Goal: Task Accomplishment & Management: Use online tool/utility

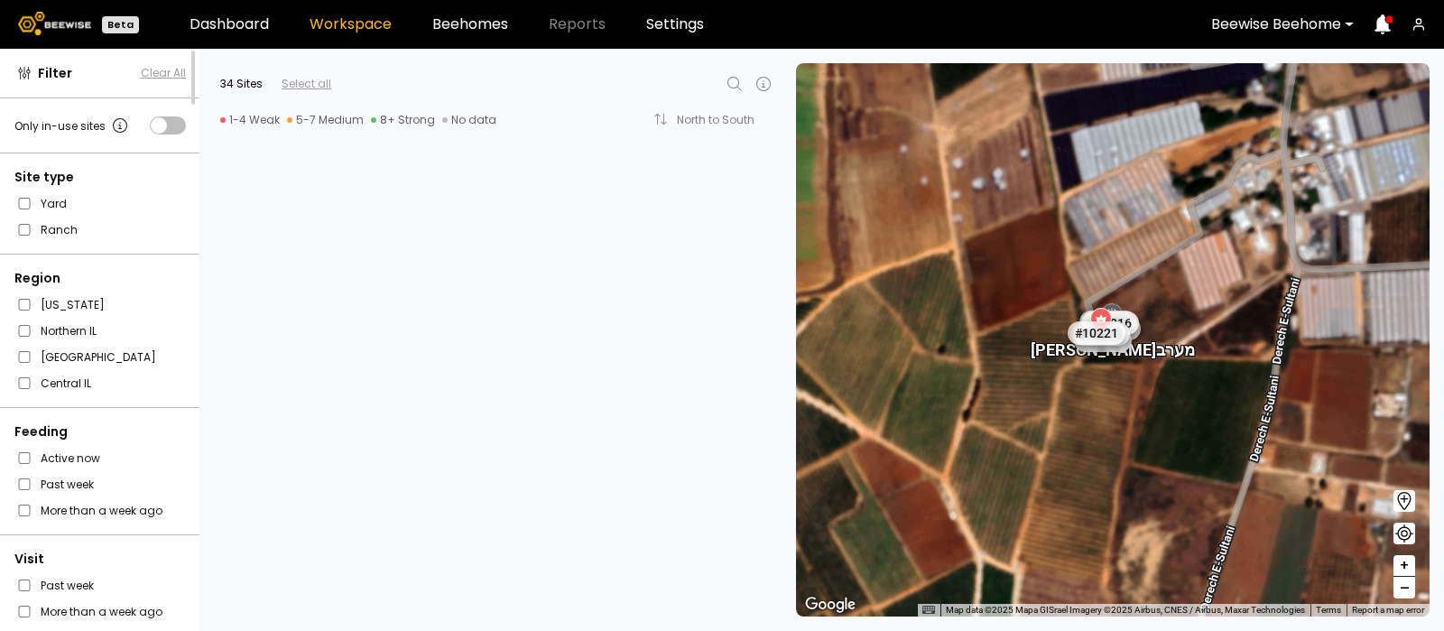
scroll to position [3637, 0]
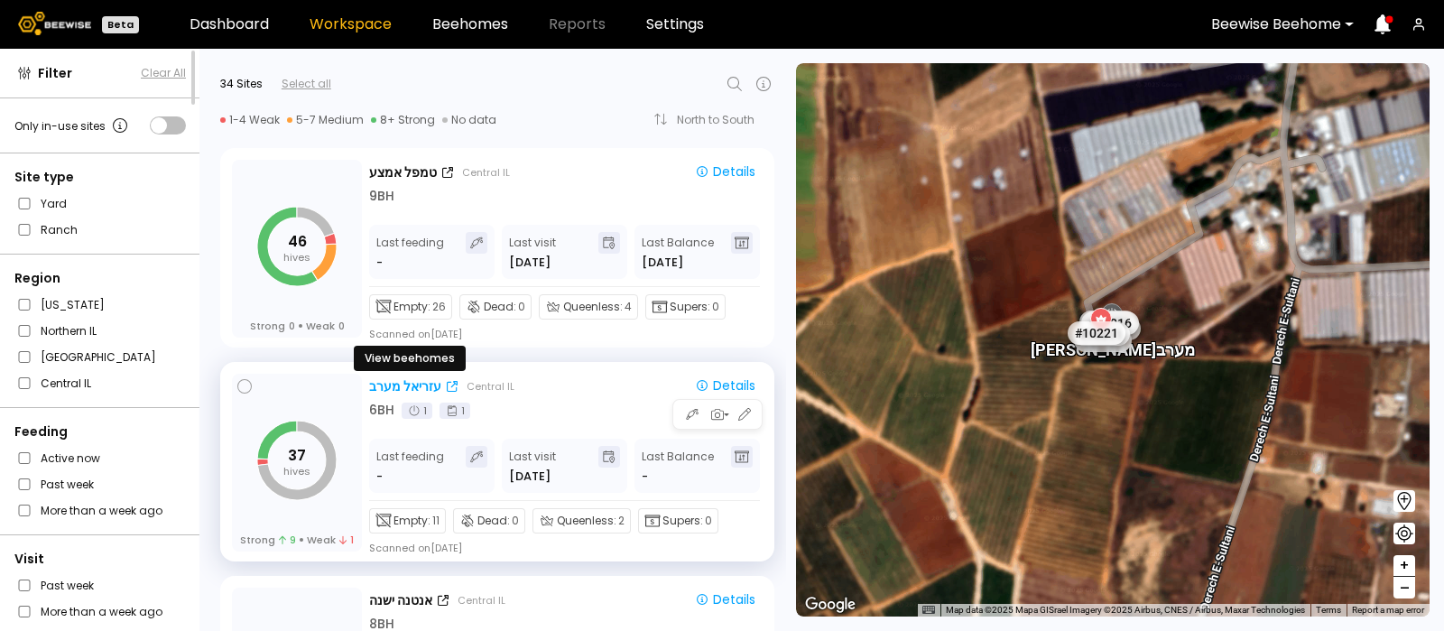
click at [397, 380] on div "עזריאל מערב" at bounding box center [405, 386] width 72 height 19
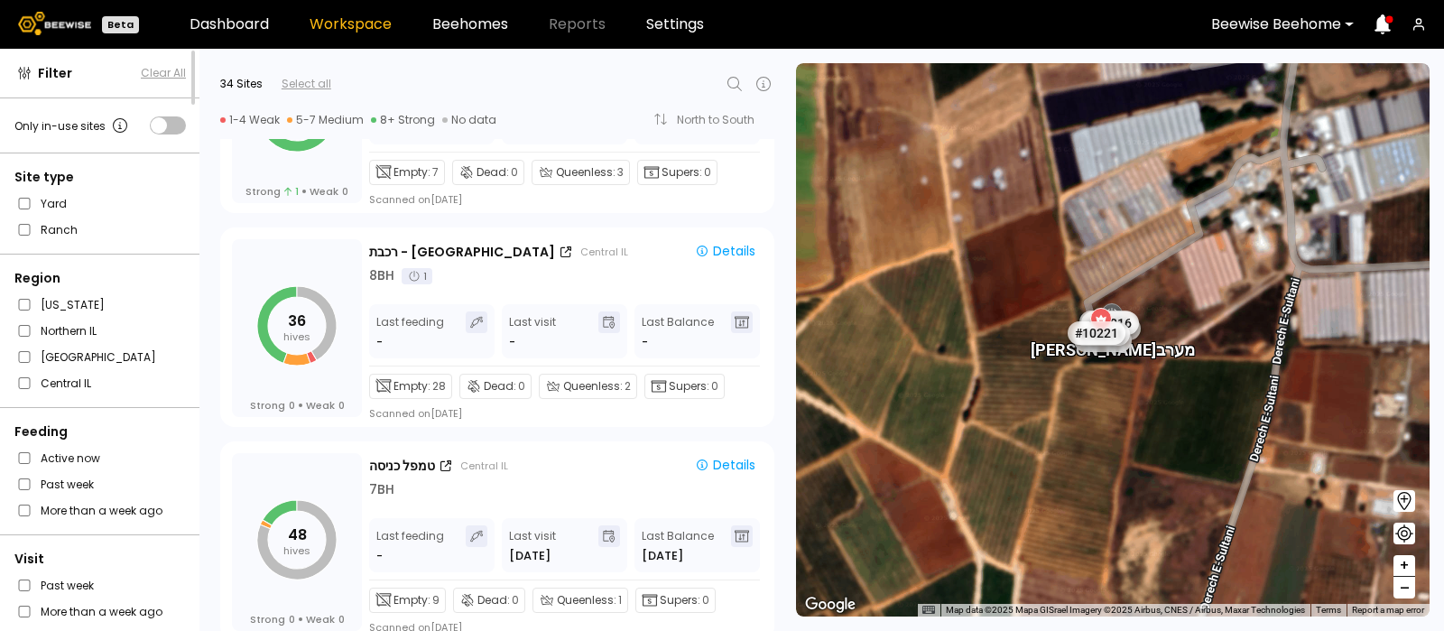
scroll to position [3126, 0]
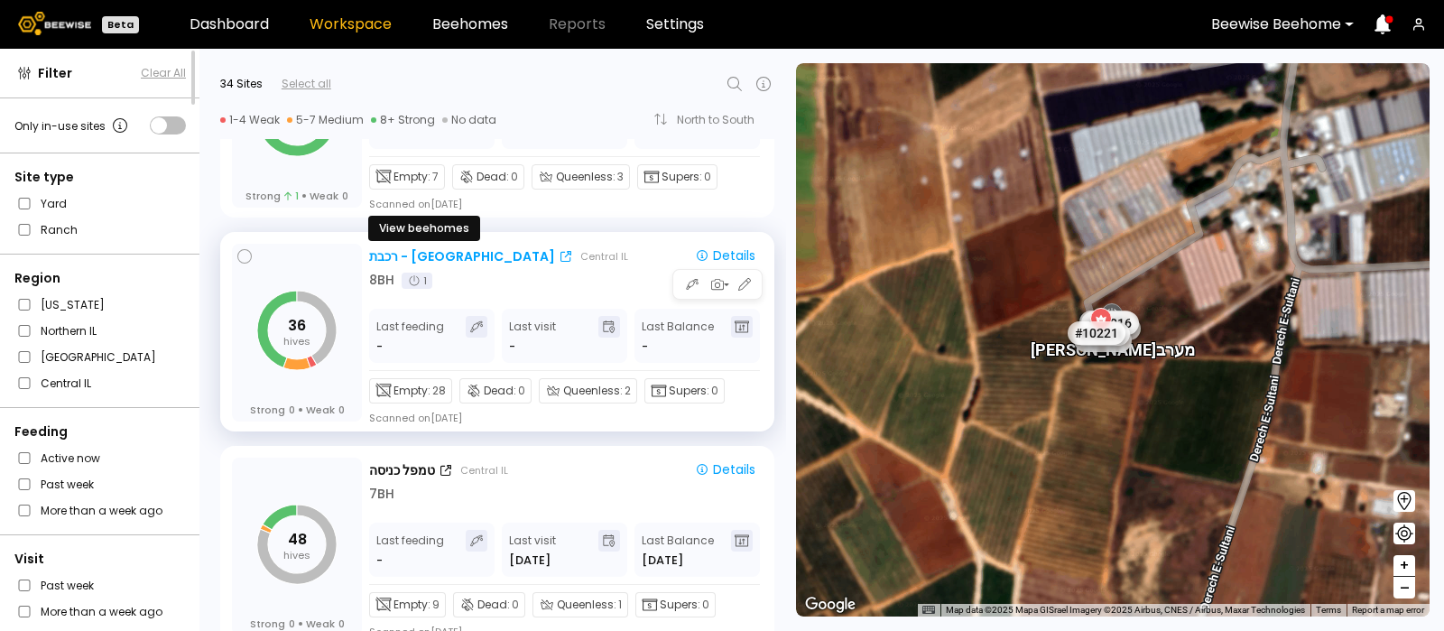
click at [411, 254] on div "רכבת - בית יהושוע" at bounding box center [462, 256] width 186 height 19
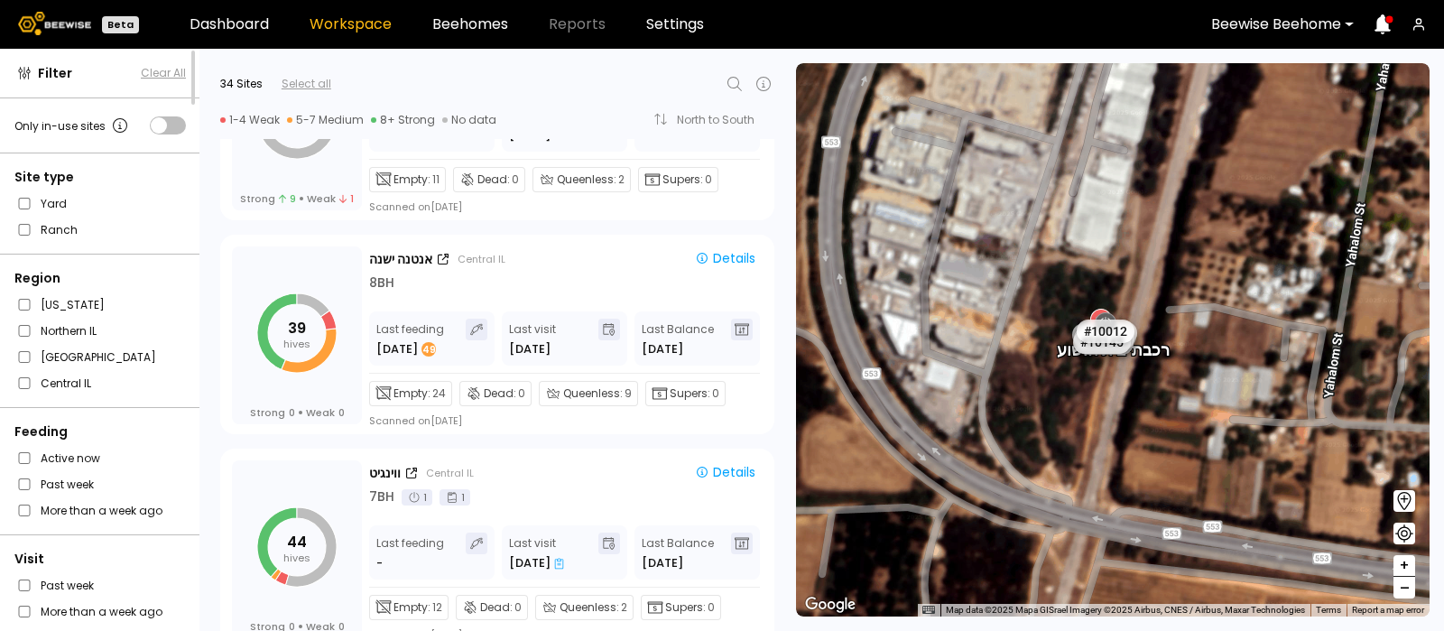
scroll to position [3987, 0]
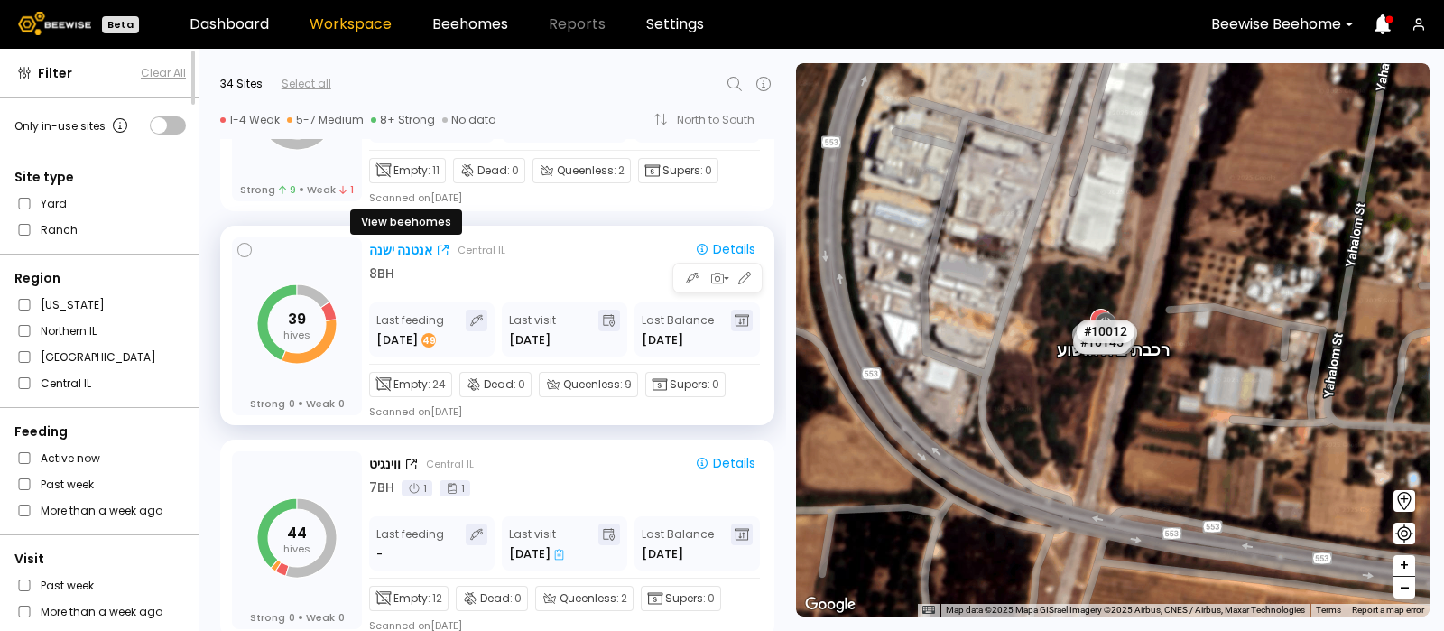
click at [411, 241] on div "אנטנה ישנה" at bounding box center [400, 250] width 63 height 19
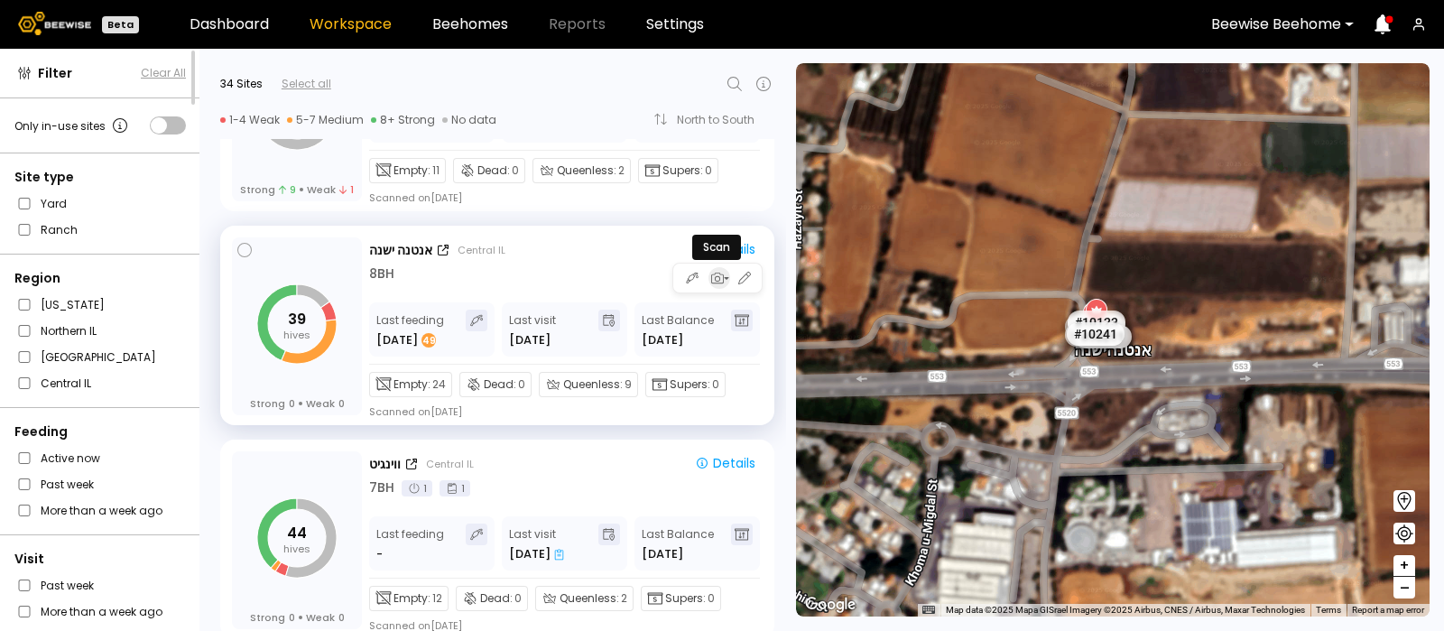
click at [714, 277] on icon "button" at bounding box center [716, 278] width 16 height 16
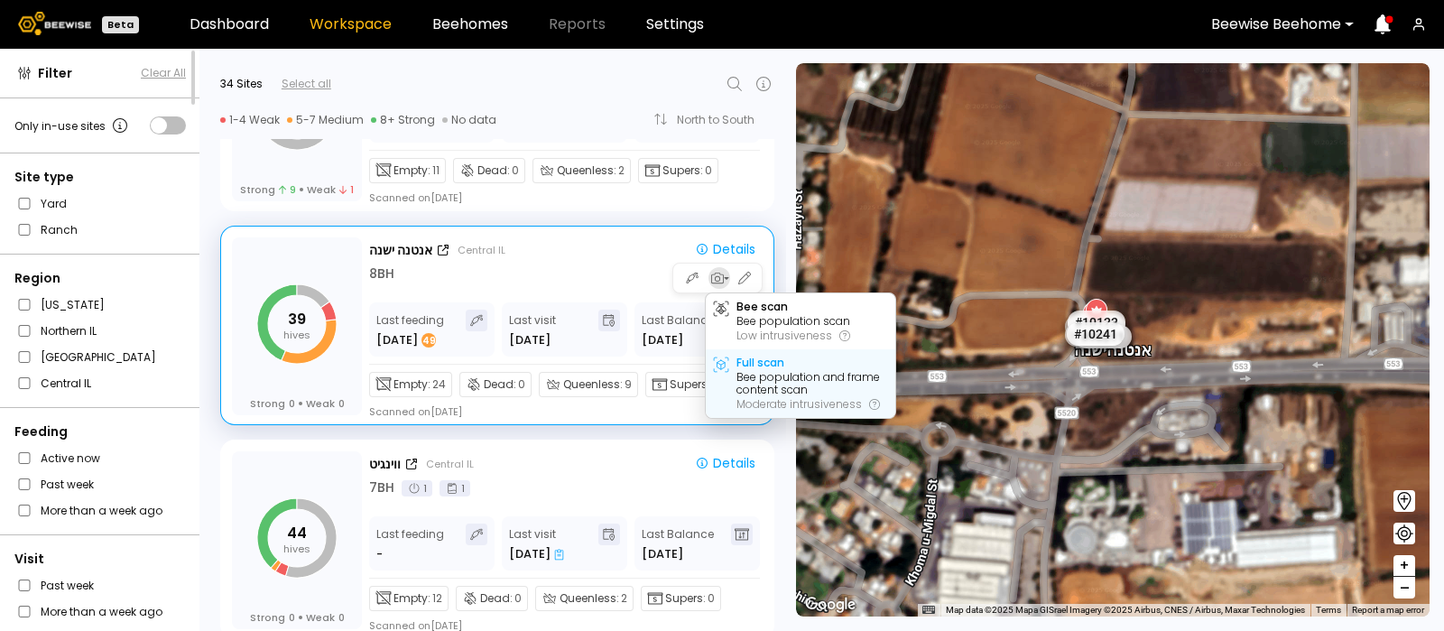
click at [760, 368] on div "Full scan" at bounding box center [760, 362] width 48 height 13
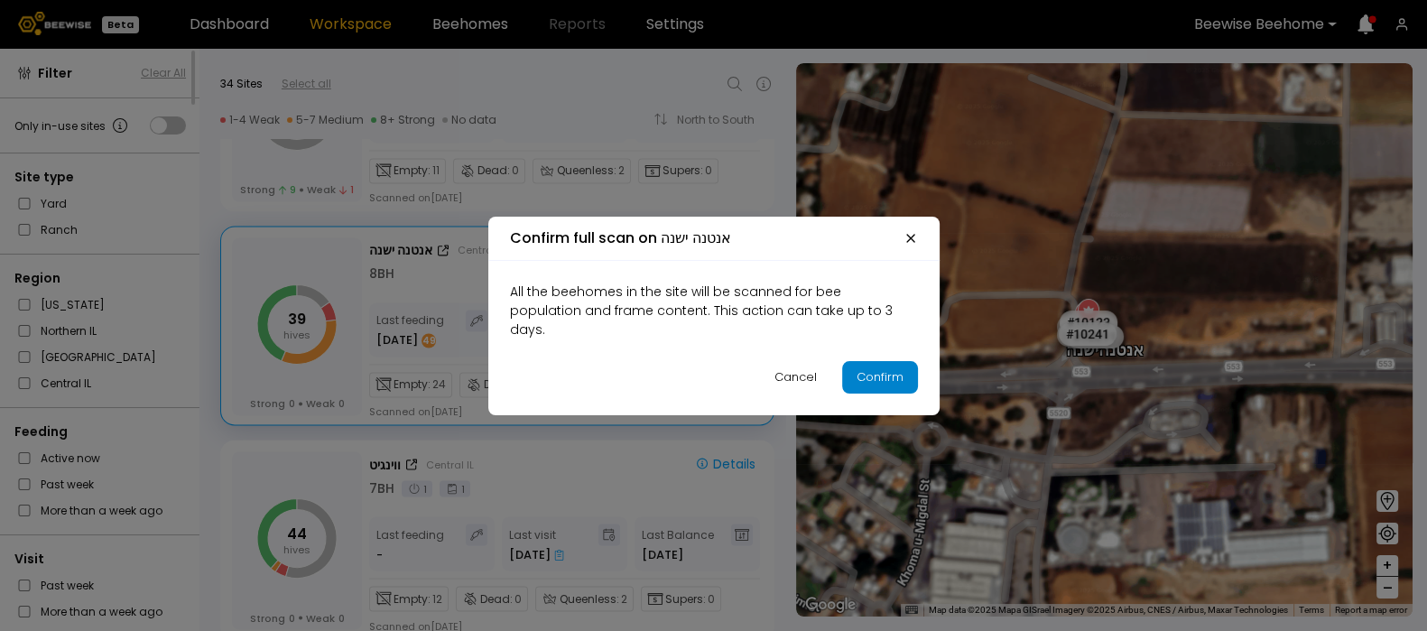
click at [884, 368] on div "Confirm" at bounding box center [879, 377] width 47 height 18
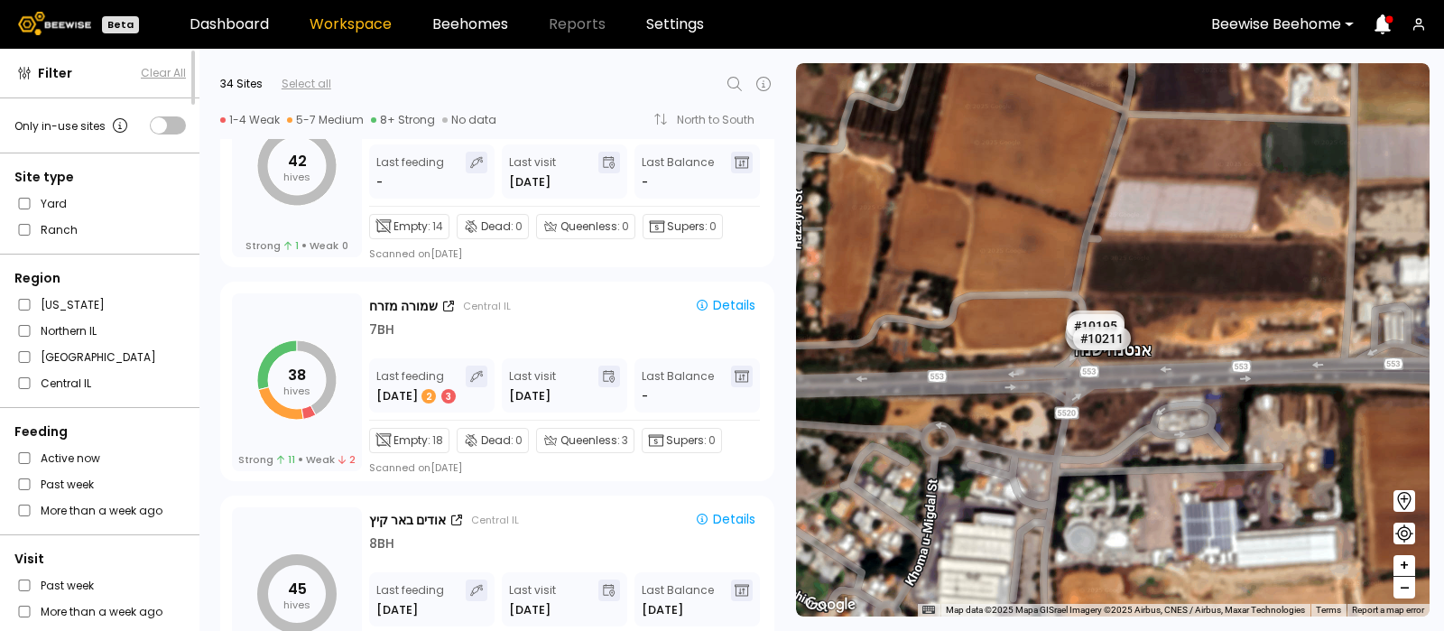
scroll to position [4788, 0]
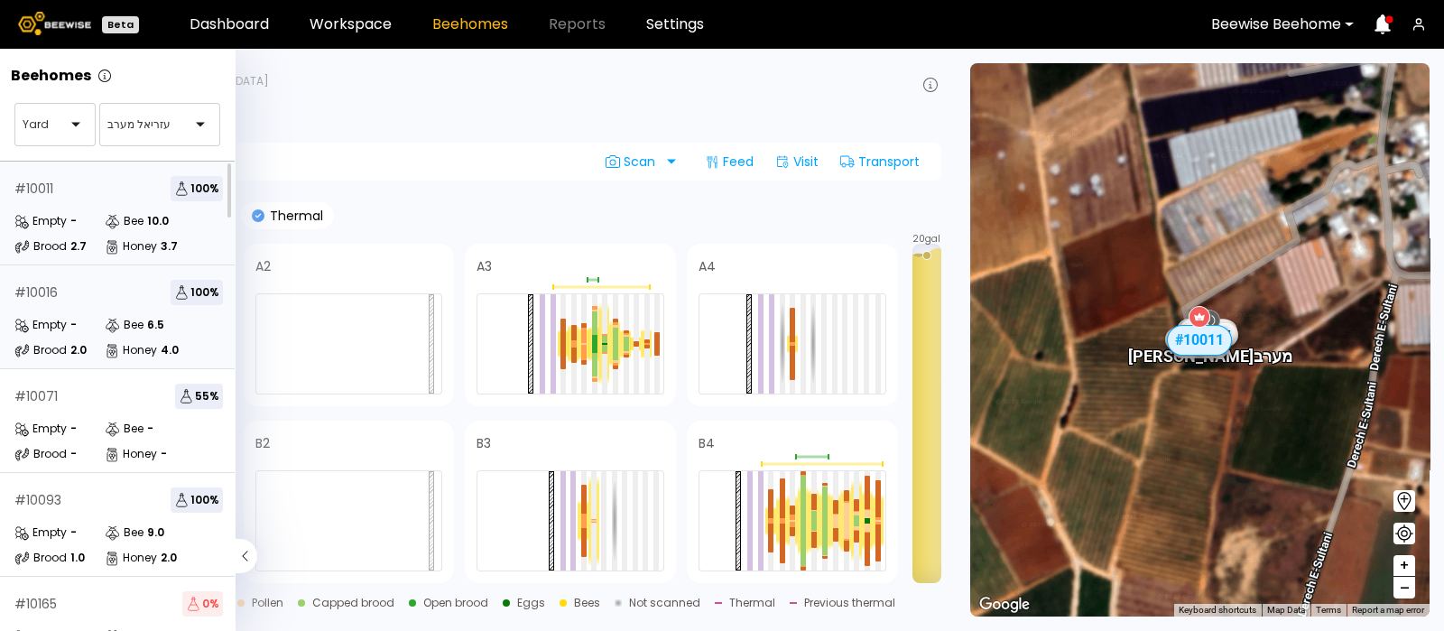
click at [98, 322] on div "Empty -" at bounding box center [59, 325] width 90 height 18
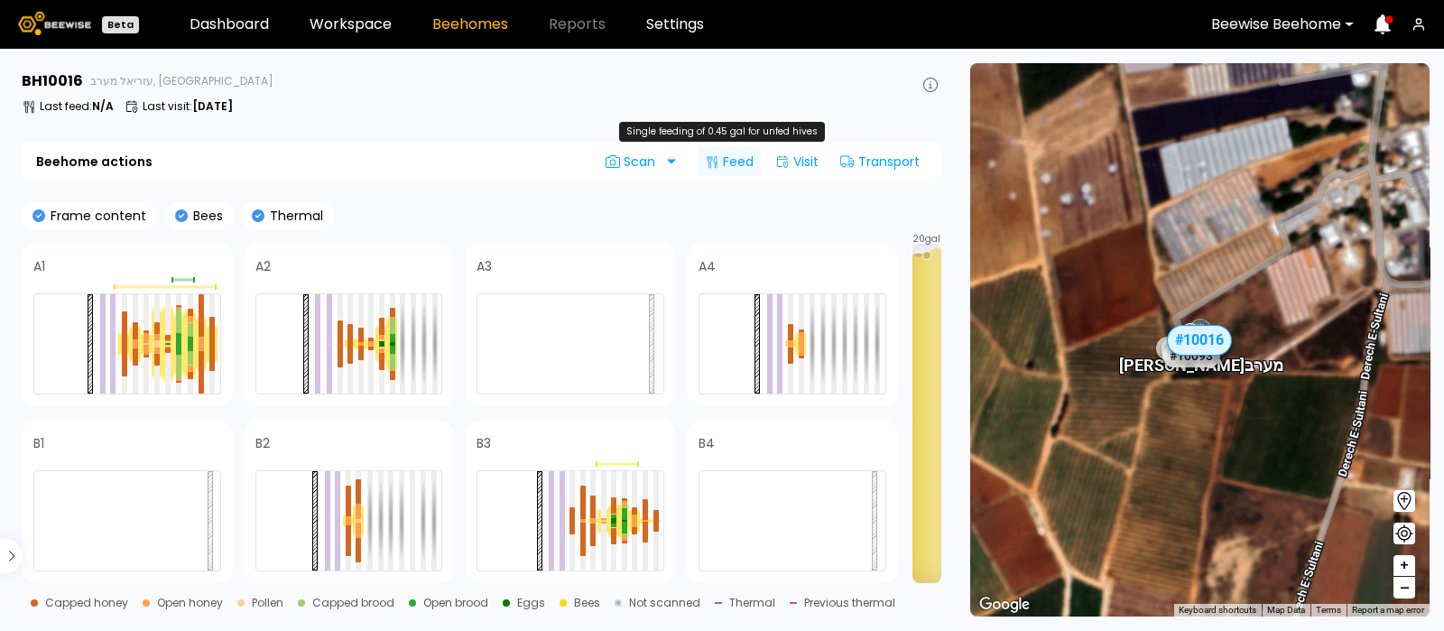
click at [730, 169] on div "Feed" at bounding box center [729, 161] width 63 height 29
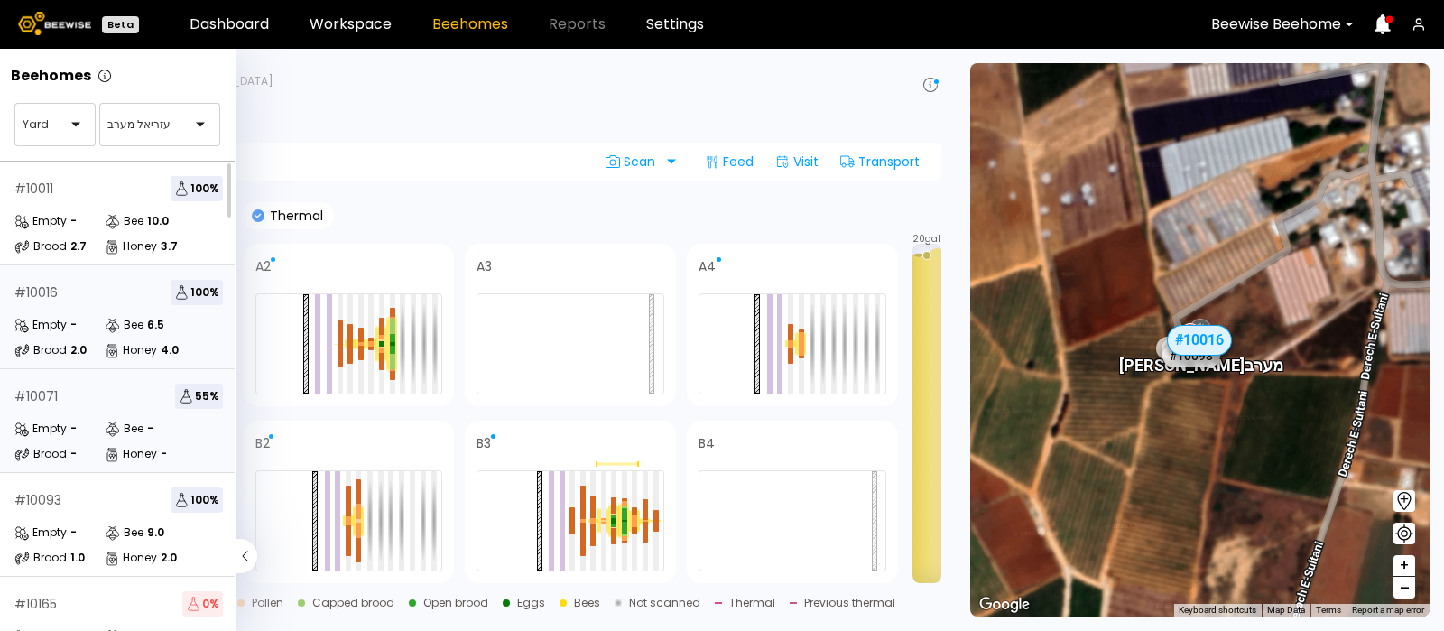
click at [106, 402] on div "# 10071 55 %" at bounding box center [118, 395] width 208 height 25
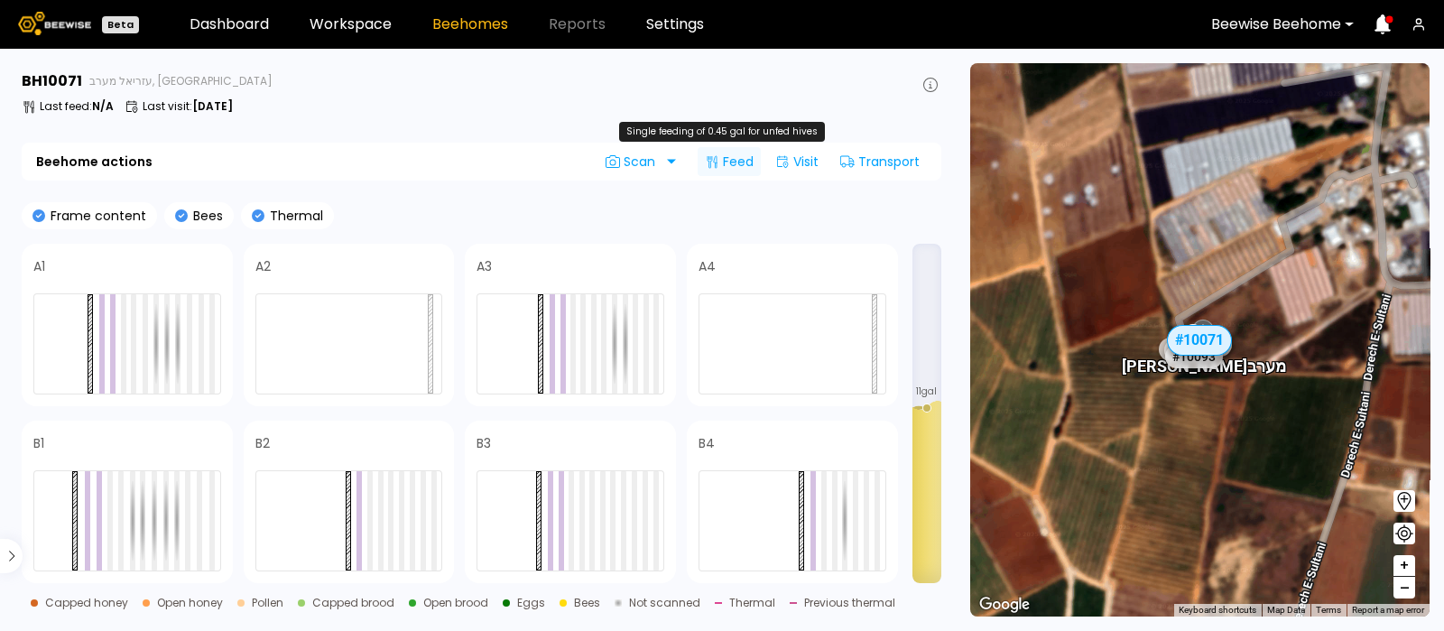
click at [729, 159] on div "Feed" at bounding box center [729, 161] width 63 height 29
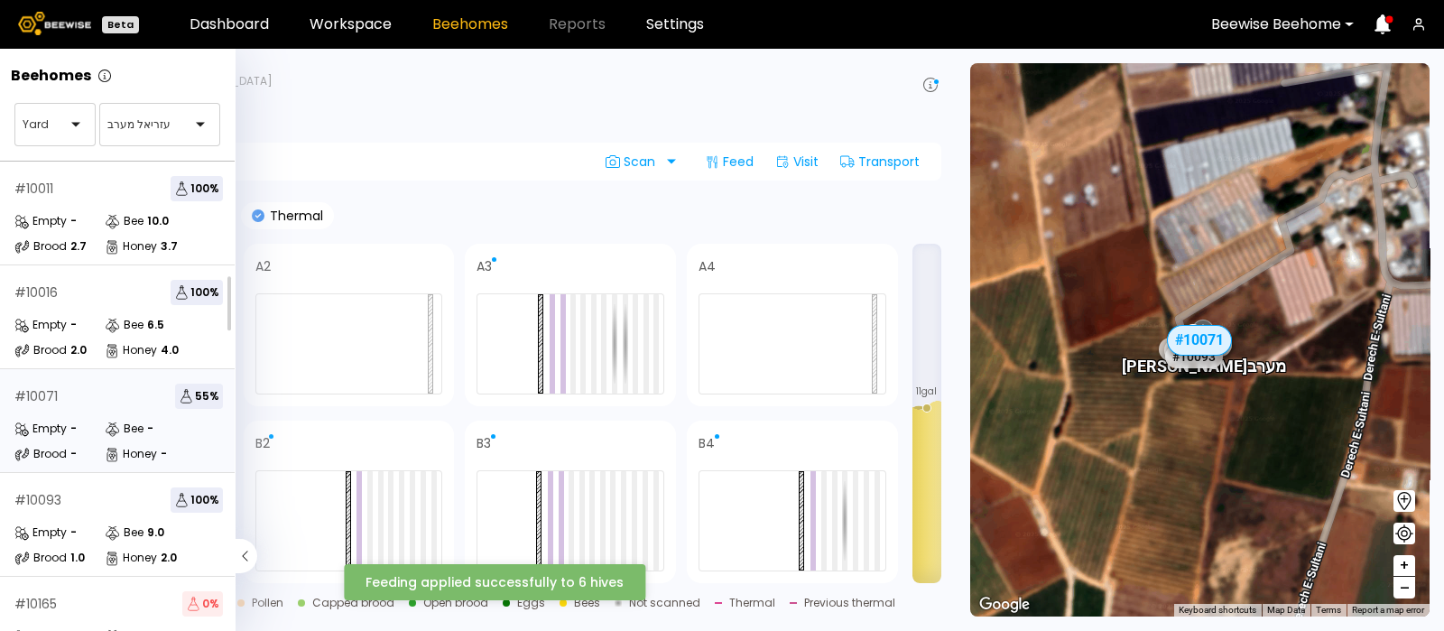
scroll to position [162, 0]
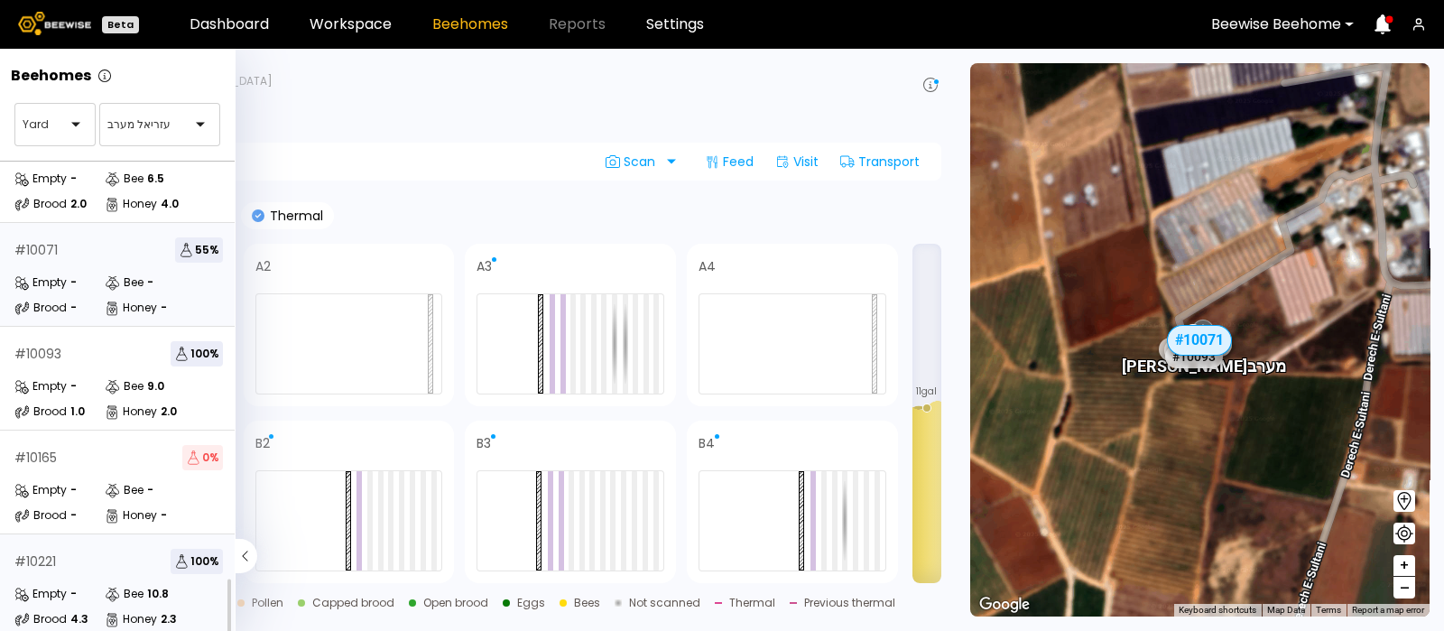
click at [93, 585] on div "Empty -" at bounding box center [59, 594] width 90 height 18
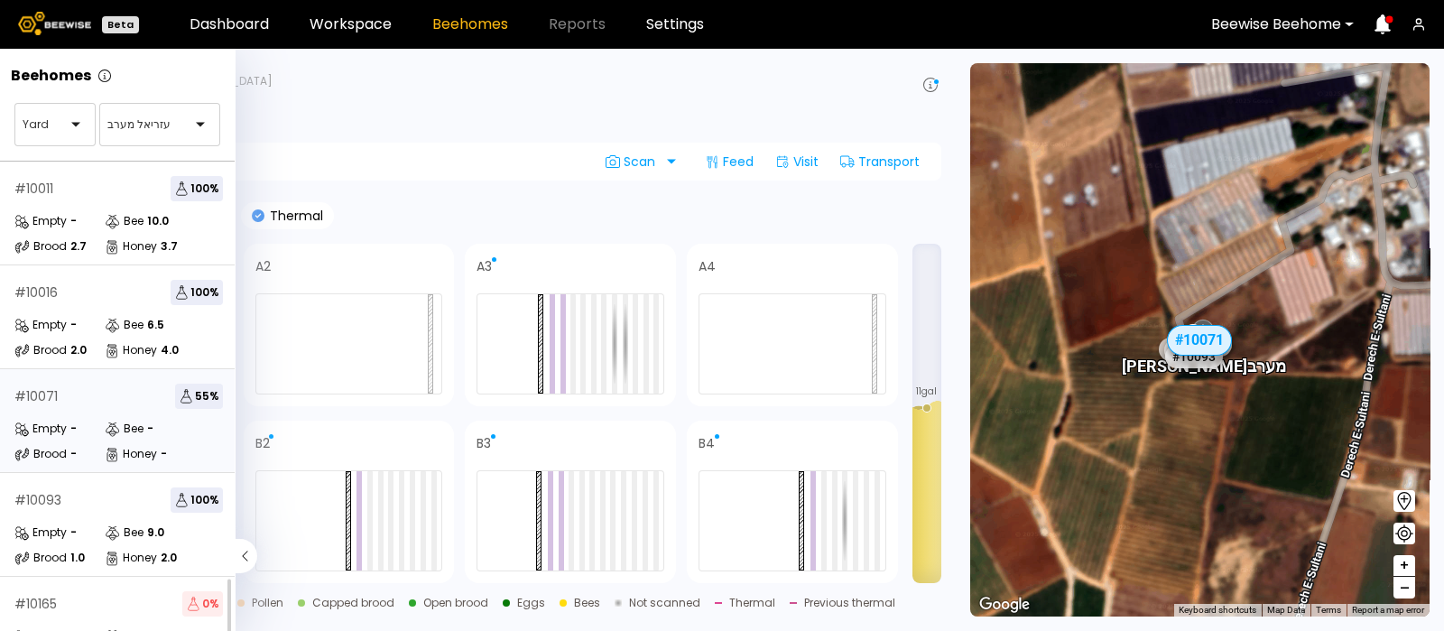
scroll to position [162, 0]
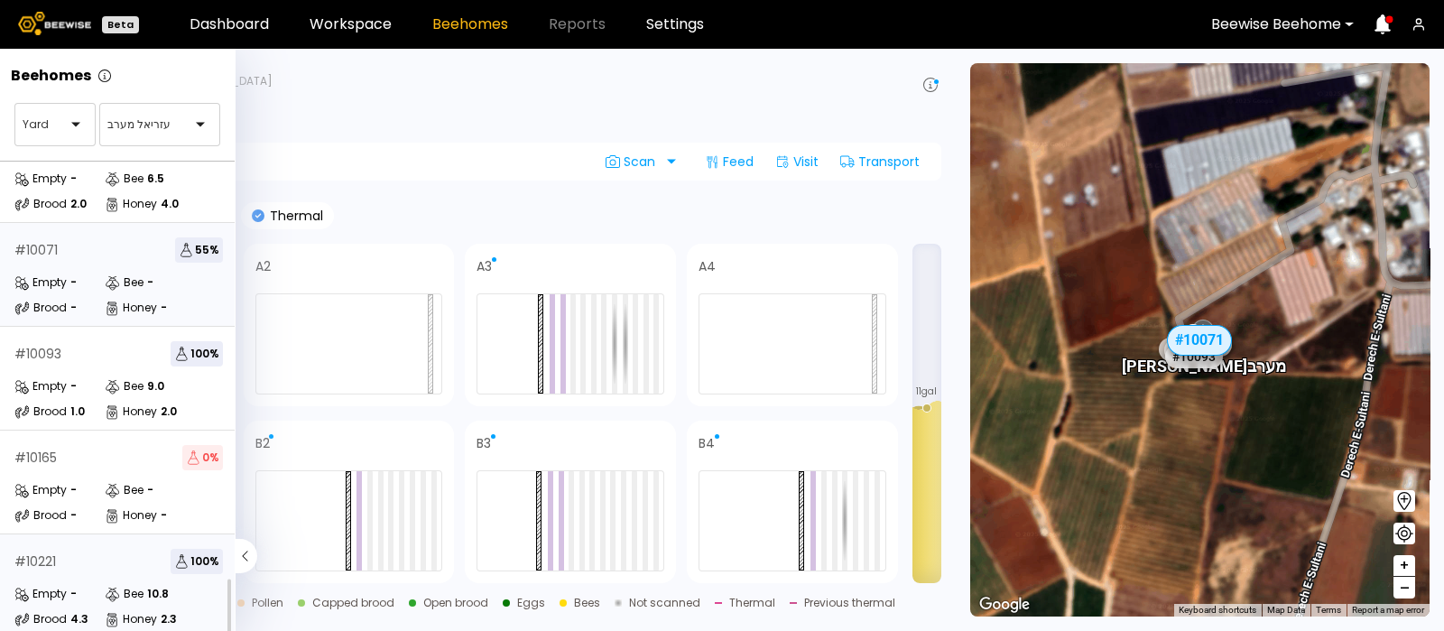
click at [77, 551] on div "# 10221 100 %" at bounding box center [118, 561] width 208 height 25
click at [126, 585] on div "Bee" at bounding box center [124, 594] width 39 height 18
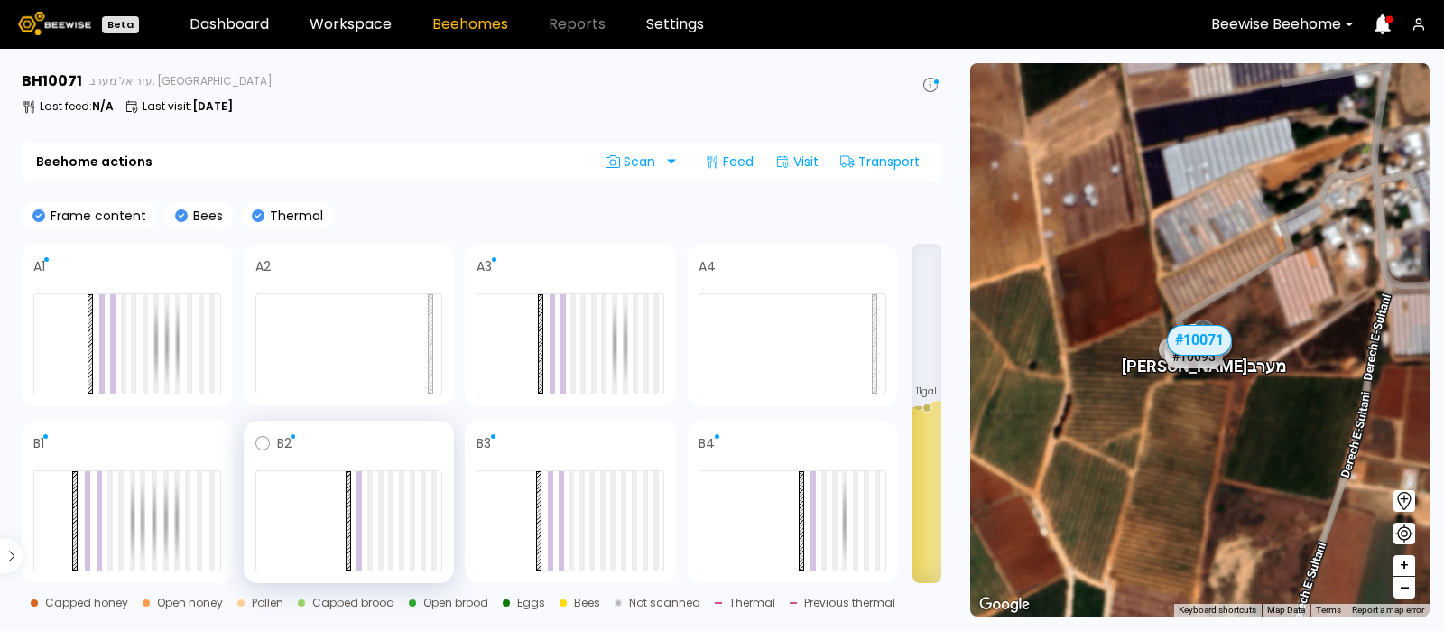
scroll to position [114, 0]
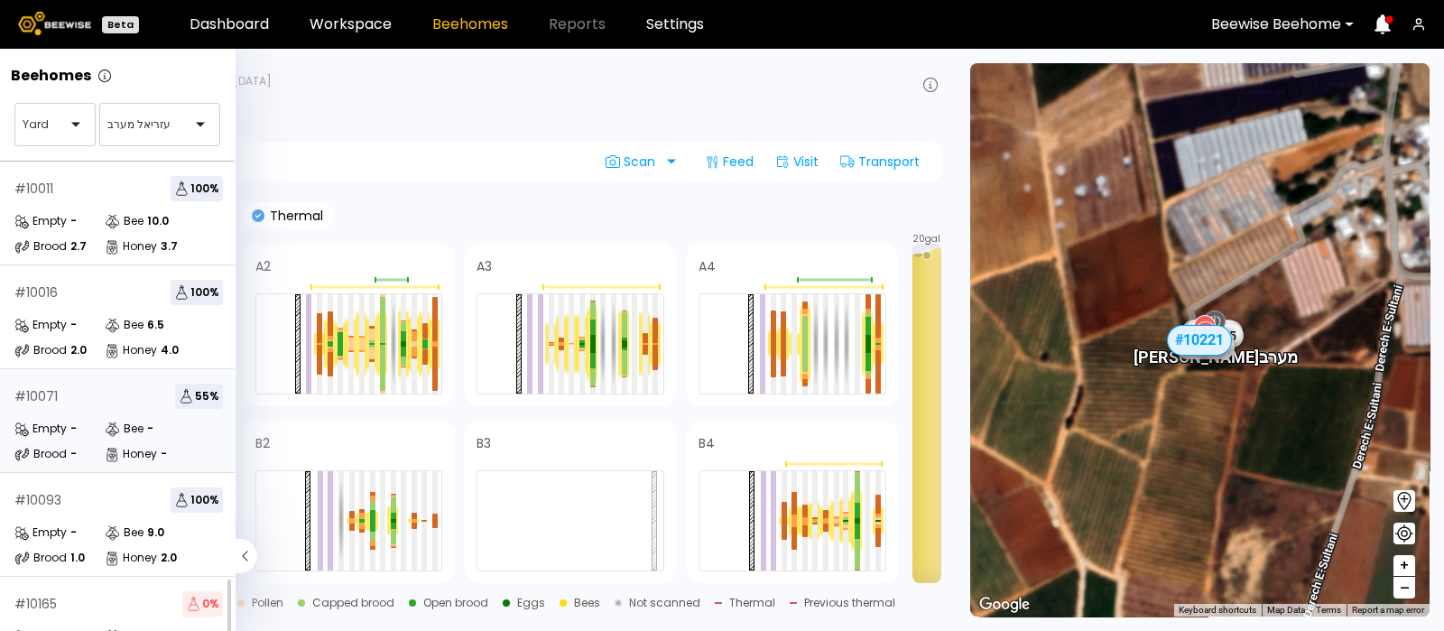
scroll to position [162, 0]
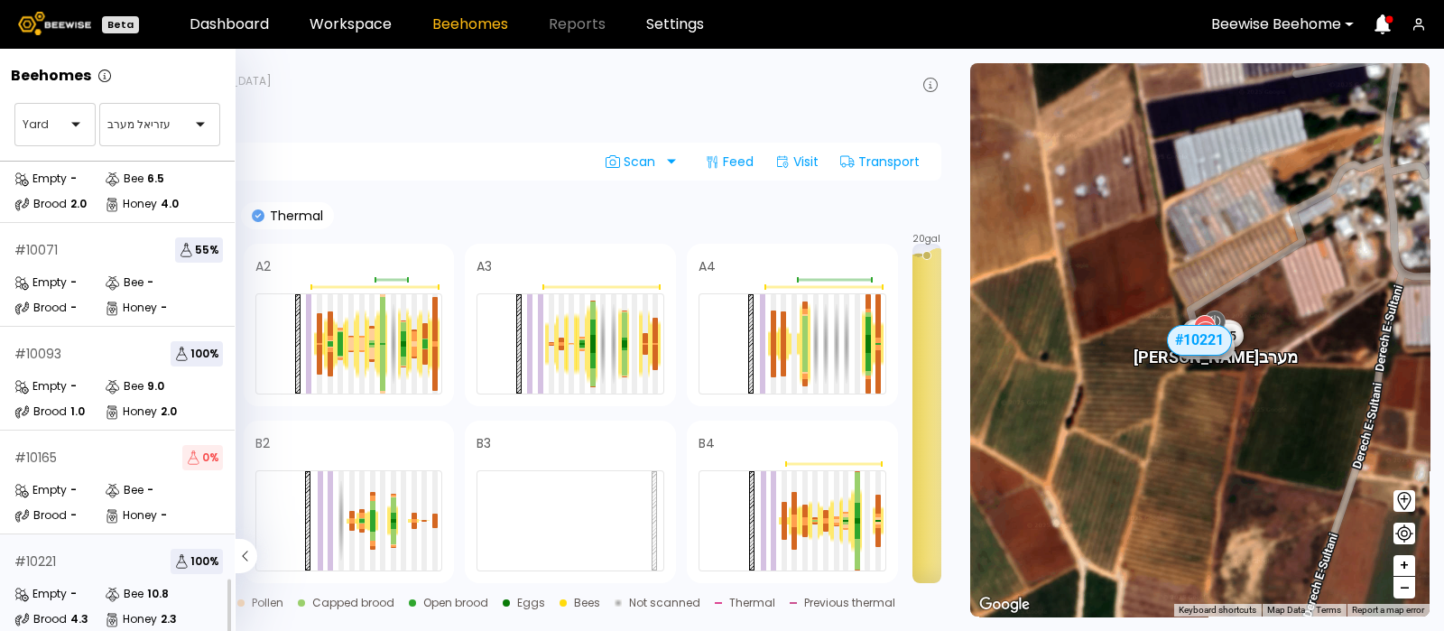
click at [99, 550] on div "# 10221 100 %" at bounding box center [118, 561] width 208 height 25
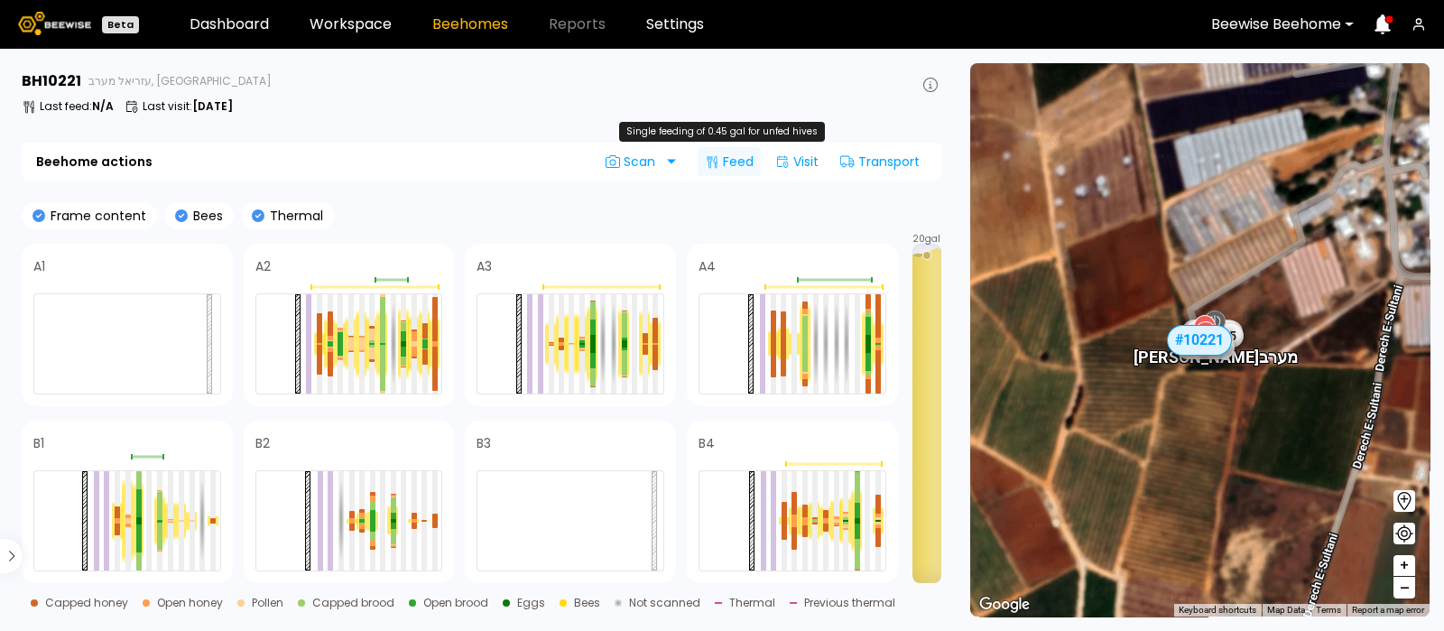
click at [735, 164] on div "Feed" at bounding box center [729, 161] width 63 height 29
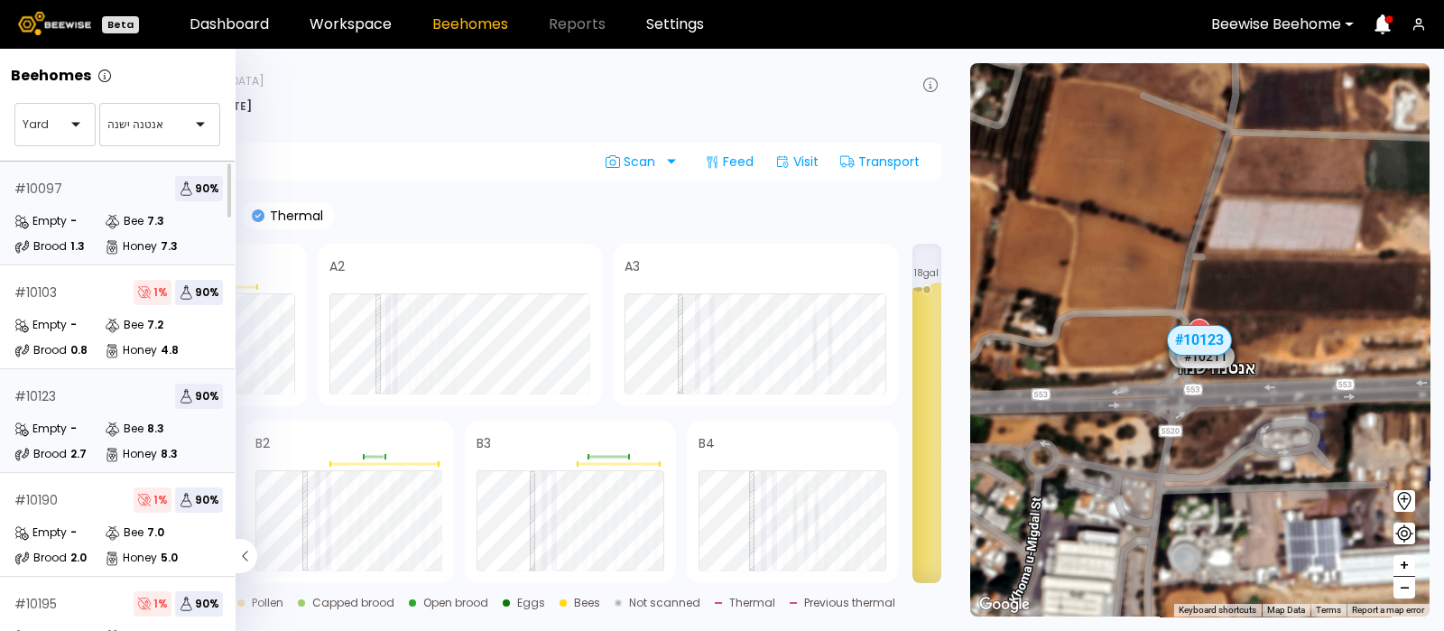
click at [74, 197] on div "# 10097 90 %" at bounding box center [118, 188] width 208 height 25
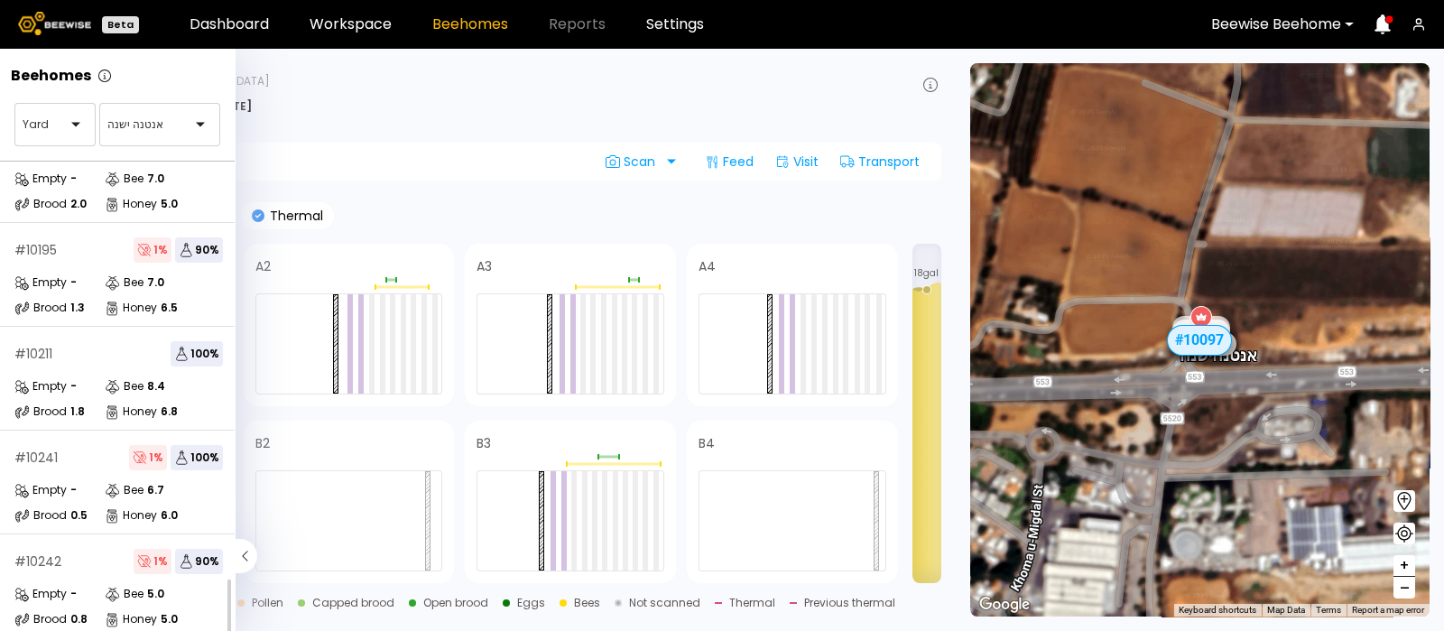
scroll to position [370, 0]
click at [40, 347] on div "# 10211" at bounding box center [33, 353] width 38 height 13
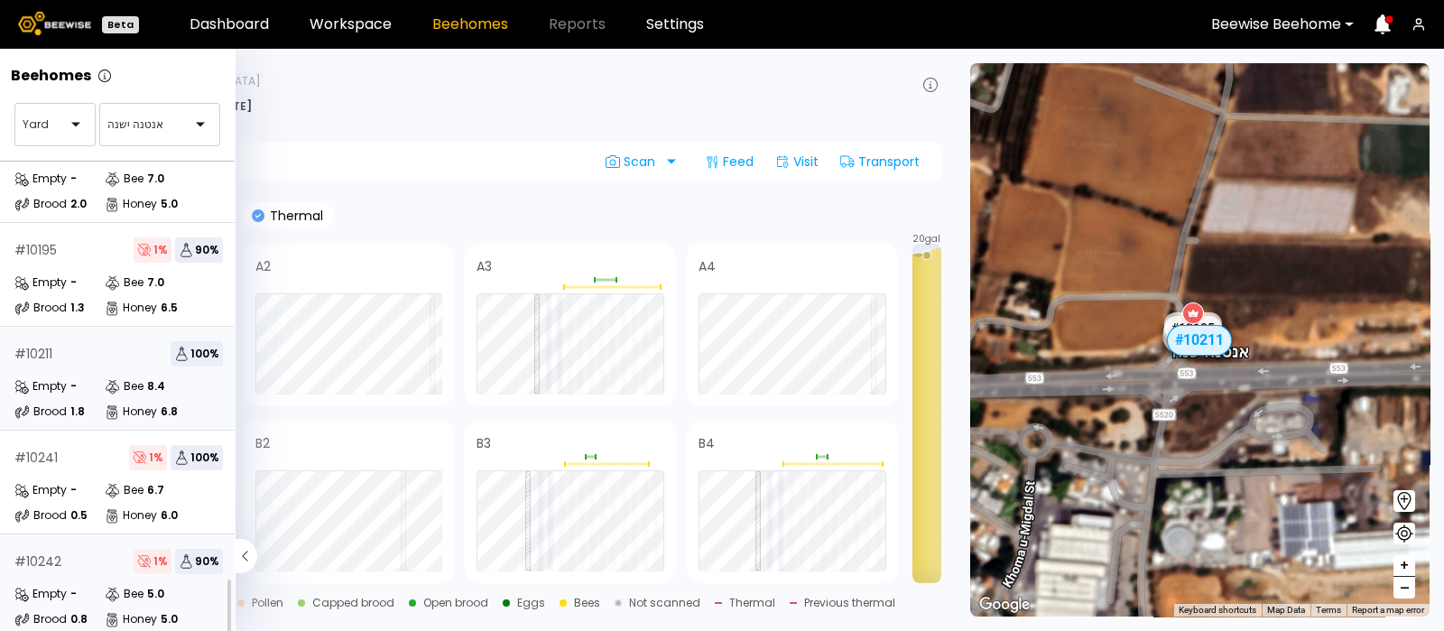
click at [63, 549] on div "# 10242 1 % 90 %" at bounding box center [118, 561] width 208 height 25
